Goal: Task Accomplishment & Management: Complete application form

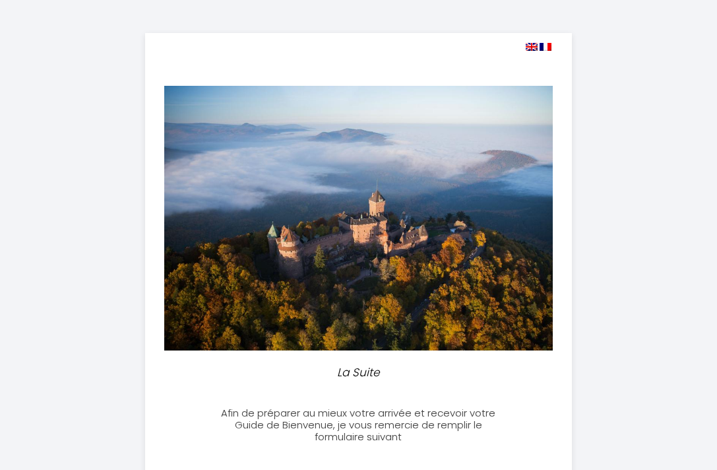
select select
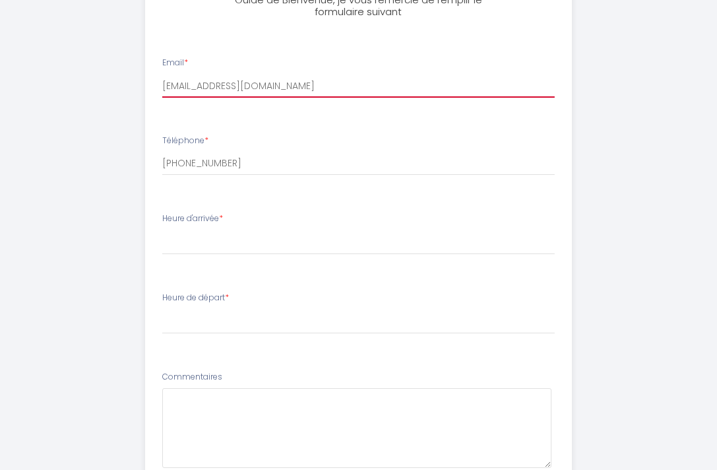
scroll to position [431, 0]
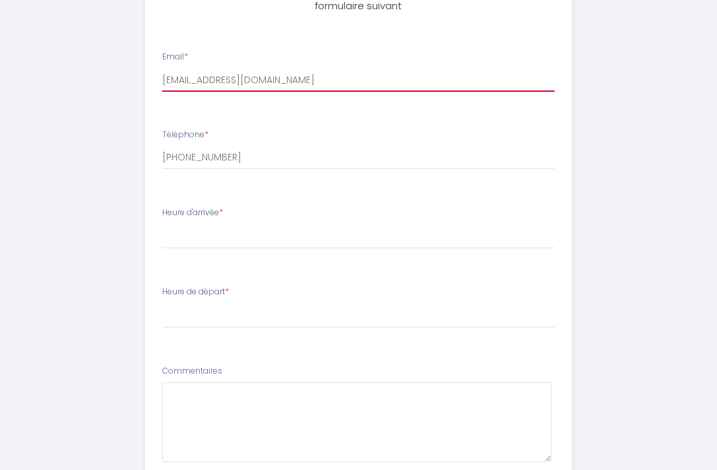
type input "[EMAIL_ADDRESS][DOMAIN_NAME]"
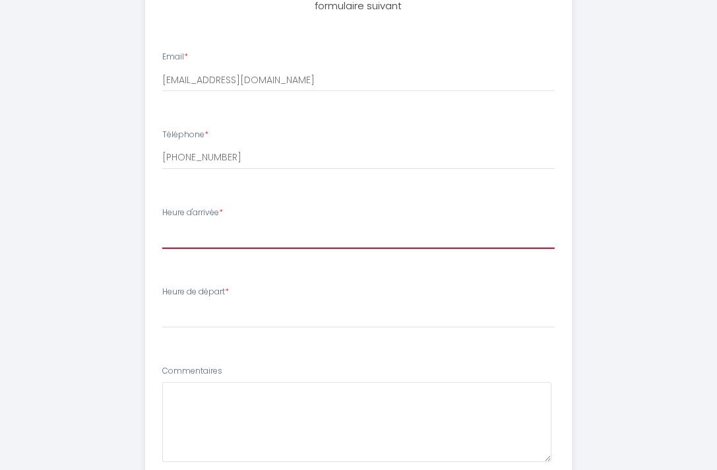
select select "17:00"
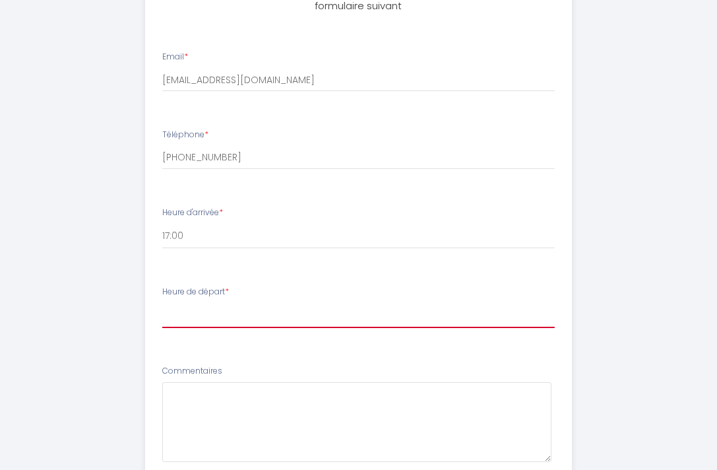
select select "11:00"
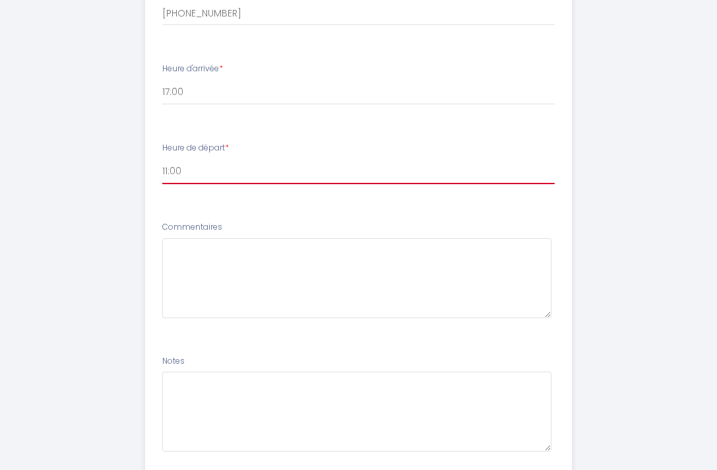
scroll to position [579, 0]
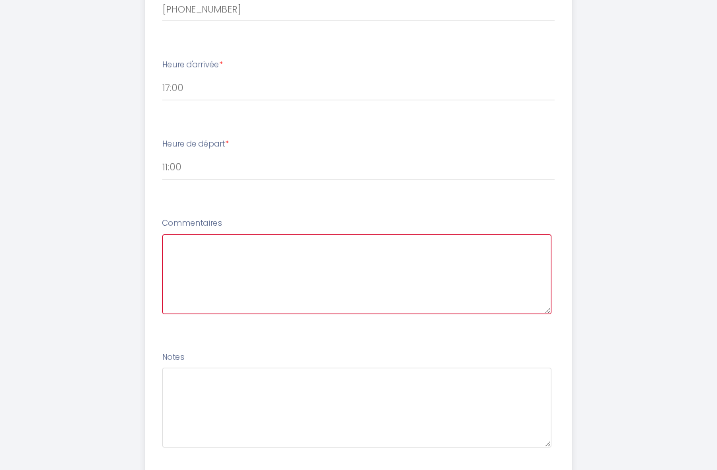
click at [230, 263] on textarea at bounding box center [356, 274] width 389 height 80
type textarea "Bonjour, Je suis heureuse de revenir dans votre jolie région et j' espère pouvo…"
drag, startPoint x: 285, startPoint y: 264, endPoint x: 154, endPoint y: 239, distance: 133.0
click at [154, 239] on li "Commentaires Bonjour, Je suis heureuse de revenir dans votre jolie région et j'…" at bounding box center [359, 272] width 426 height 126
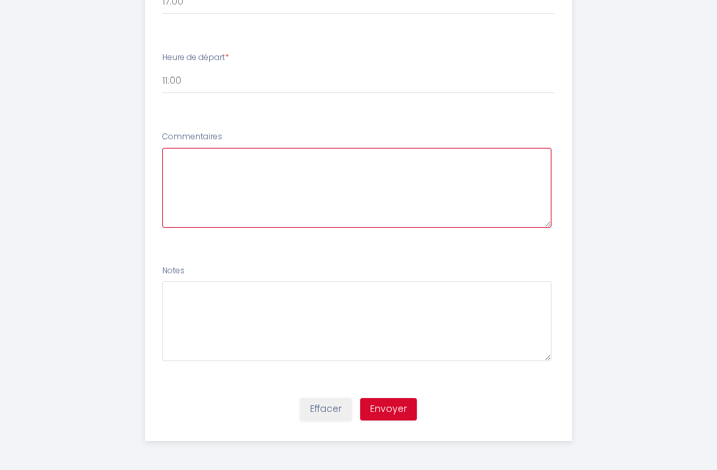
scroll to position [664, 0]
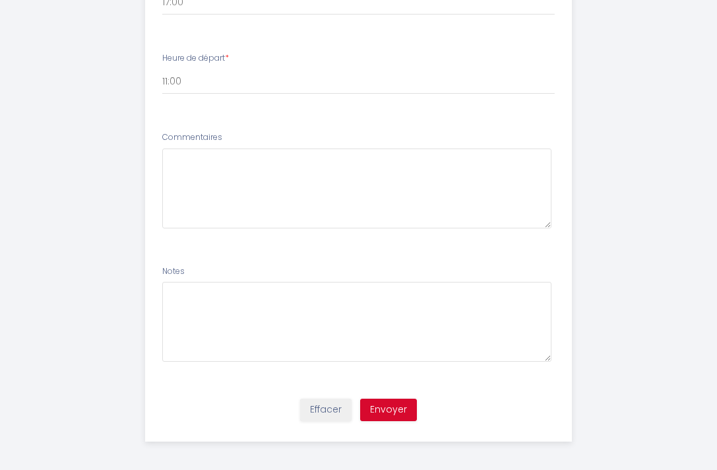
click at [385, 409] on button "Envoyer" at bounding box center [388, 410] width 57 height 22
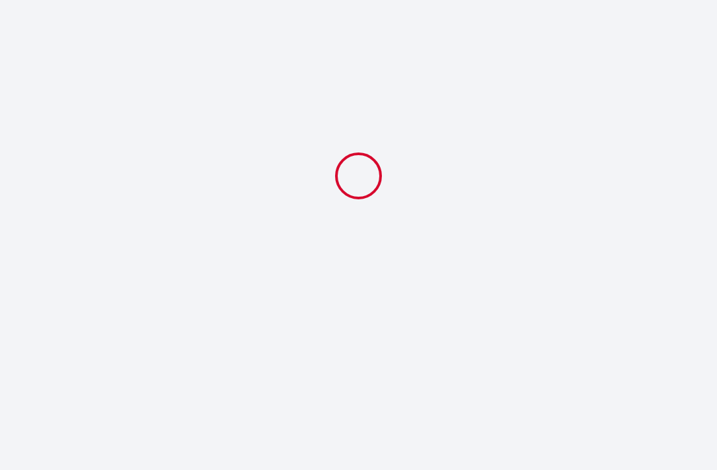
select select "11:00"
